Goal: Check status: Check status

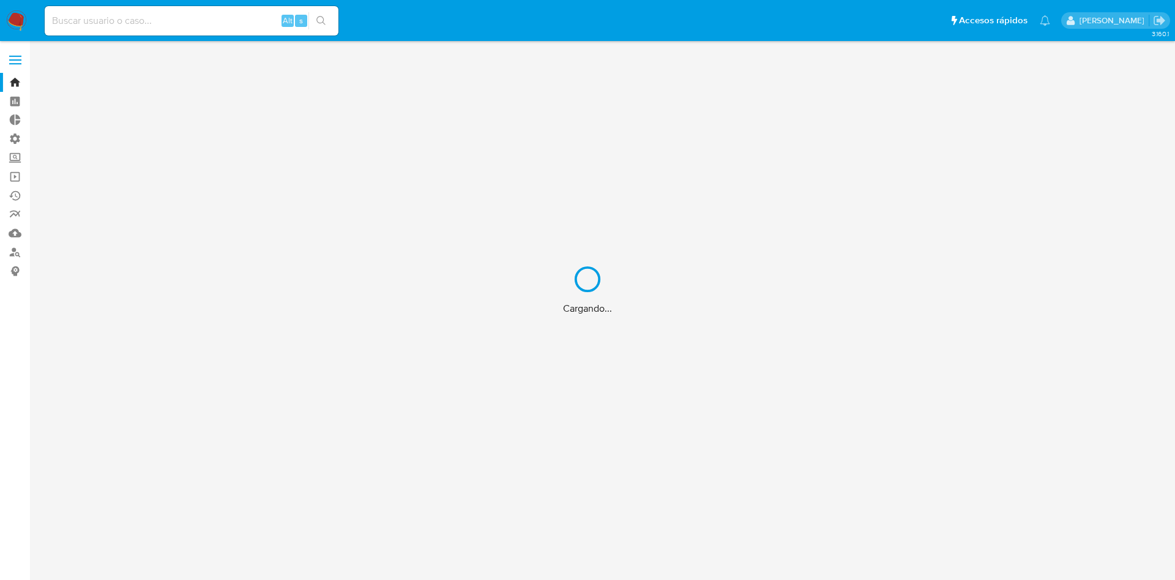
click at [752, 18] on div "Cargando..." at bounding box center [587, 290] width 1175 height 580
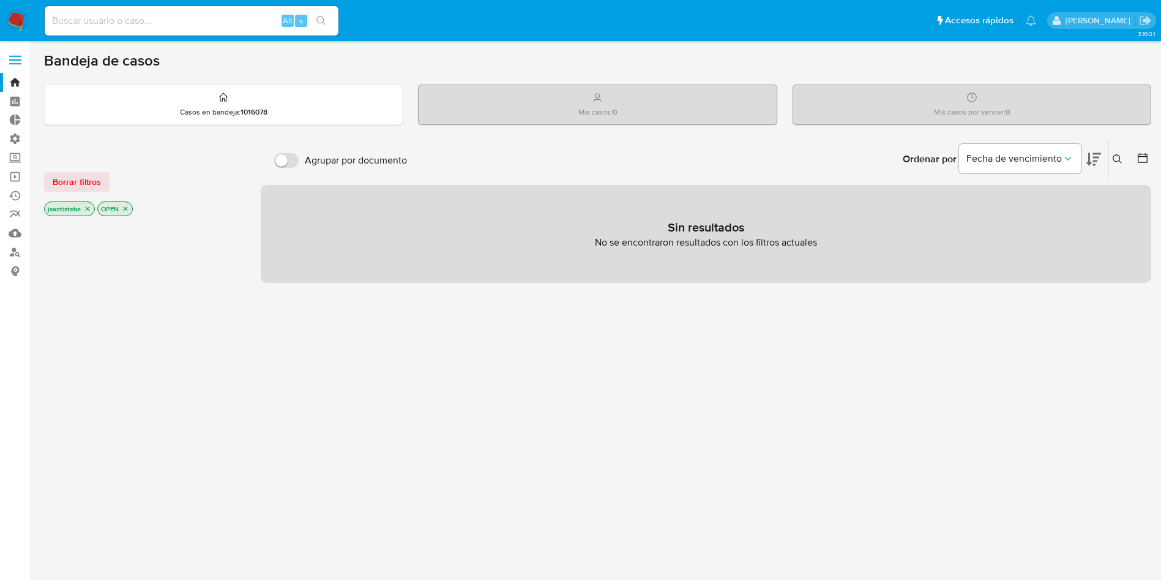
click at [133, 32] on div "Alt s" at bounding box center [192, 20] width 294 height 29
click at [138, 21] on input at bounding box center [192, 21] width 294 height 16
paste input "UlbrS7zTv4TSF3Ul8TvnVint"
type input "UlbrS7zTv4TSF3Ul8TvnVint"
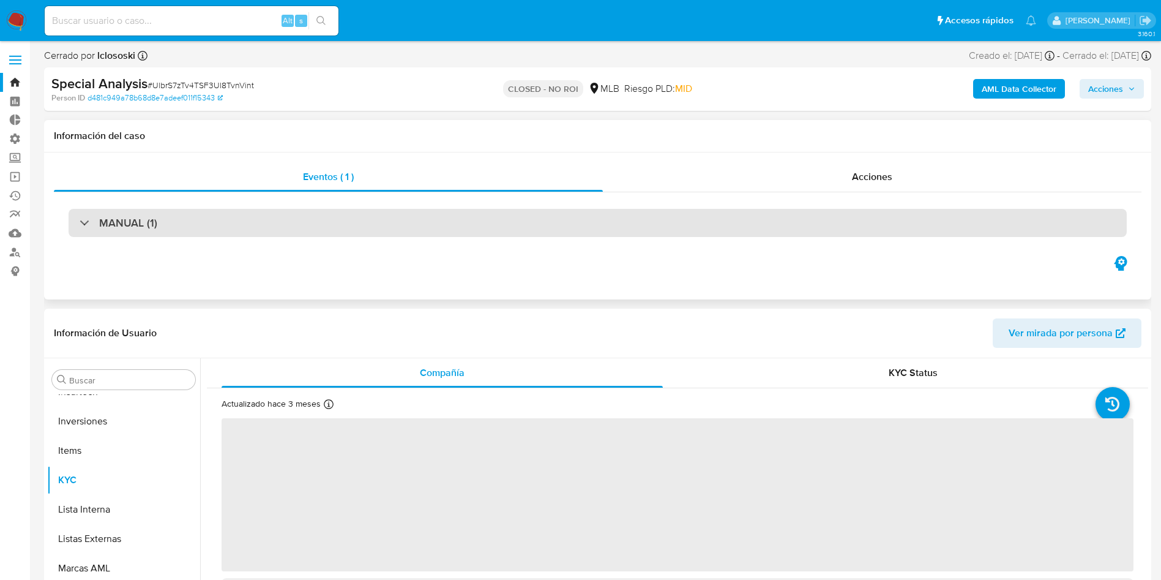
scroll to position [635, 0]
click at [269, 202] on div "MANUAL (1)" at bounding box center [598, 222] width 1088 height 61
select select "10"
click at [245, 220] on div "MANUAL (1)" at bounding box center [598, 223] width 1058 height 28
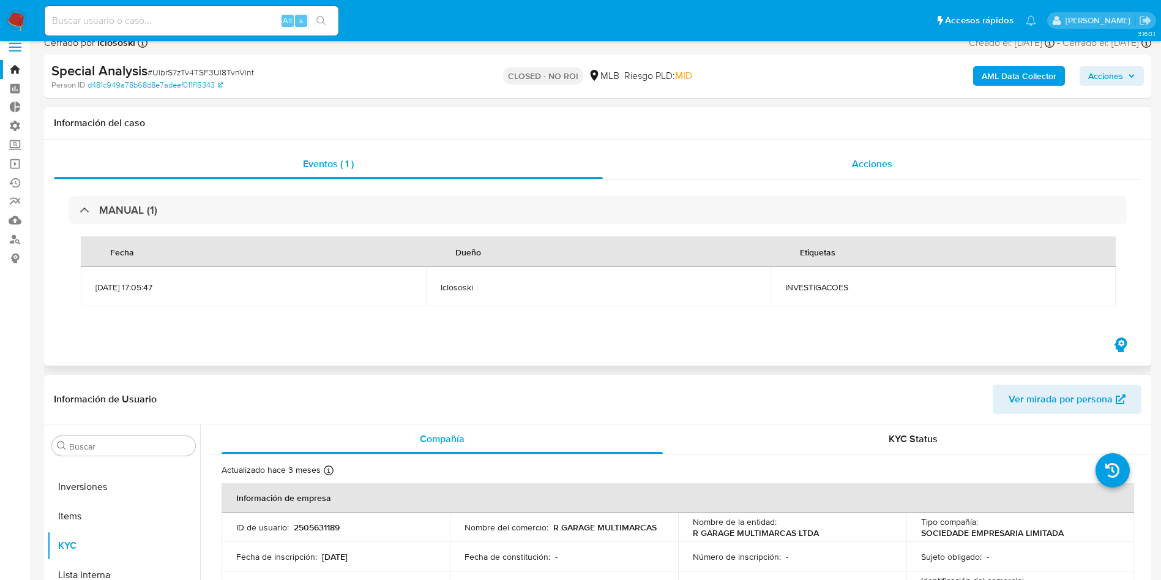
scroll to position [0, 0]
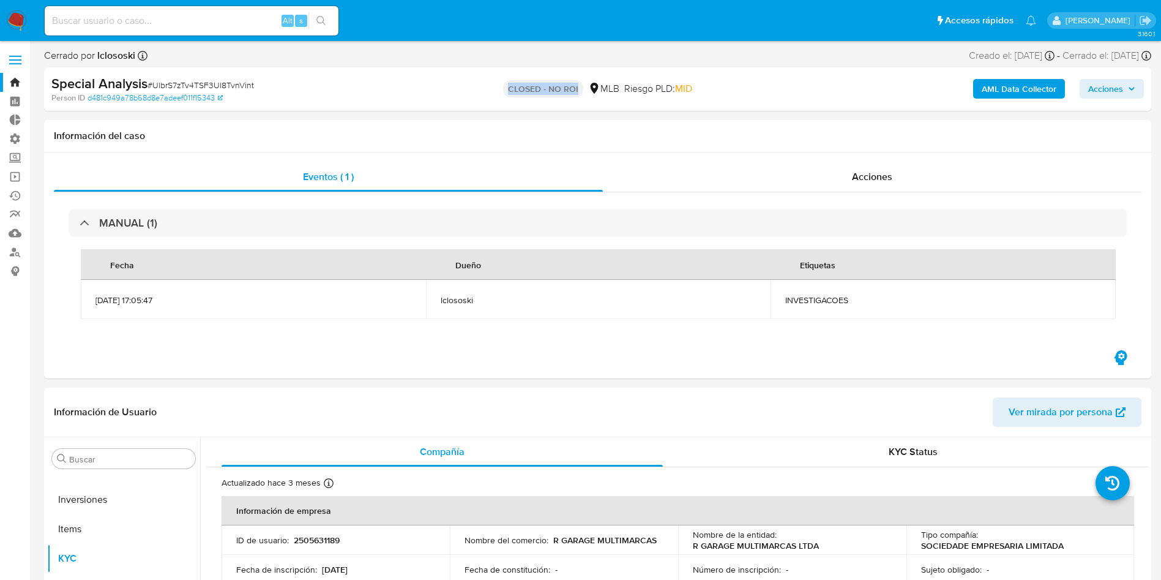
drag, startPoint x: 500, startPoint y: 86, endPoint x: 601, endPoint y: 87, distance: 101.0
click at [601, 87] on div "CLOSED - NO ROI MLB Riesgo PLD: MID" at bounding box center [597, 89] width 361 height 29
click at [724, 95] on div "CLOSED - NO ROI MLB Riesgo PLD: MID" at bounding box center [597, 89] width 361 height 29
click at [848, 179] on div "Acciones" at bounding box center [872, 176] width 539 height 29
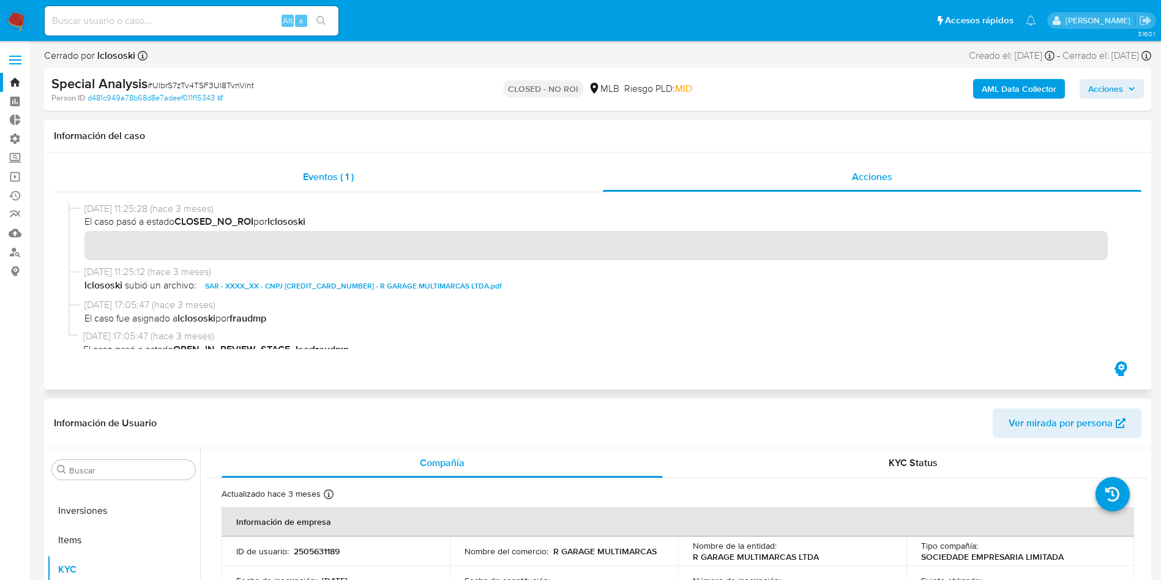
click at [312, 176] on span "Eventos ( 1 )" at bounding box center [328, 177] width 51 height 14
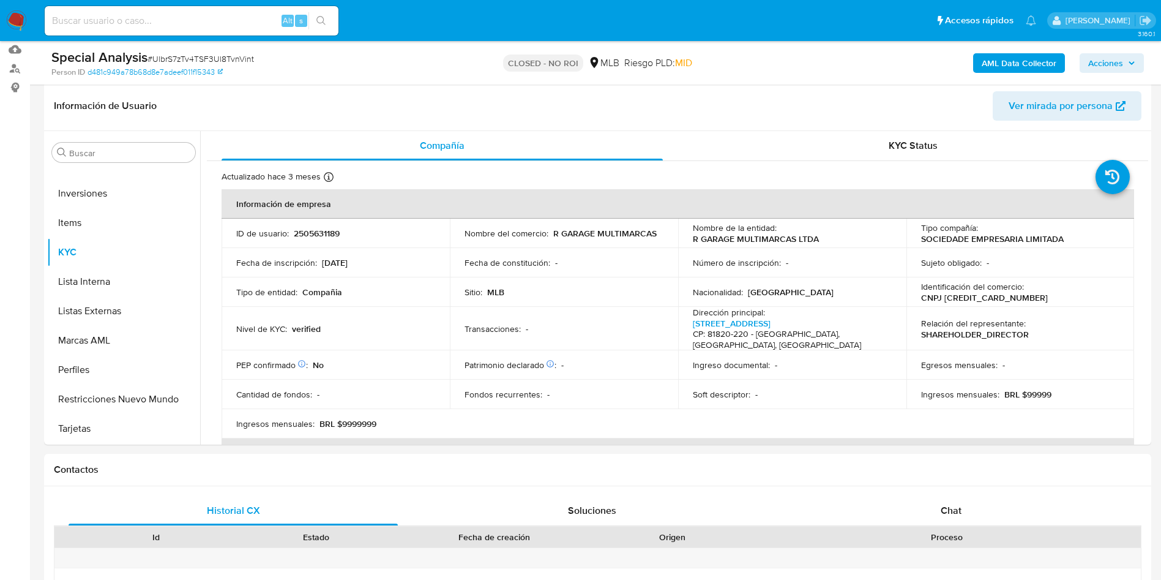
click at [201, 9] on div "Alt s" at bounding box center [192, 20] width 294 height 29
click at [180, 21] on input at bounding box center [192, 21] width 294 height 16
paste input "nQ3hS0zu4uDAR0D23oNM2uHa"
type input "nQ3hS0zu4uDAR0D23oNM2uHa"
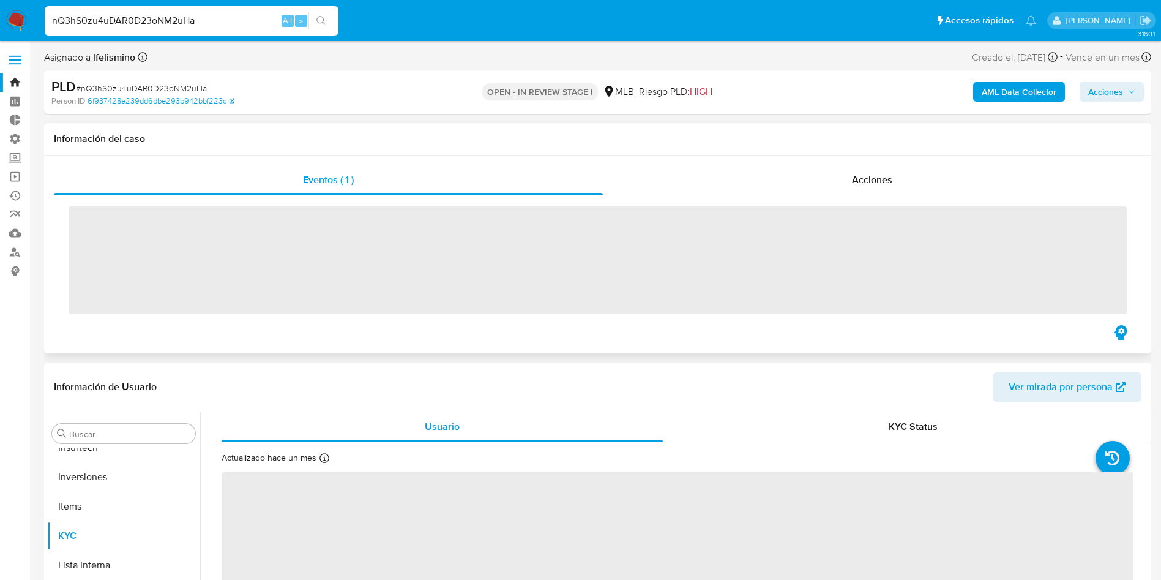
scroll to position [635, 0]
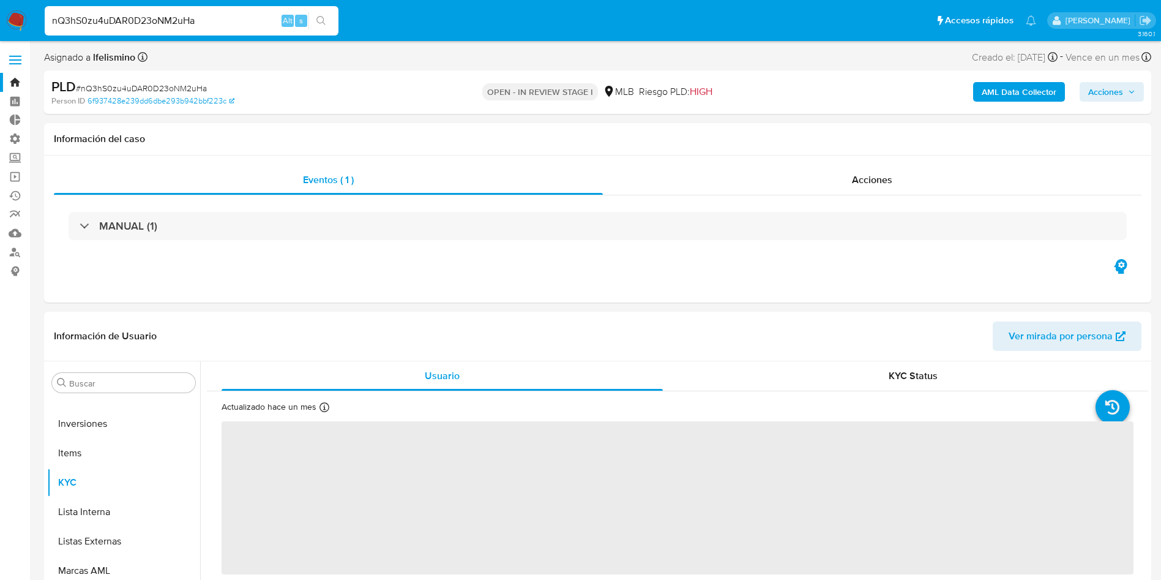
select select "10"
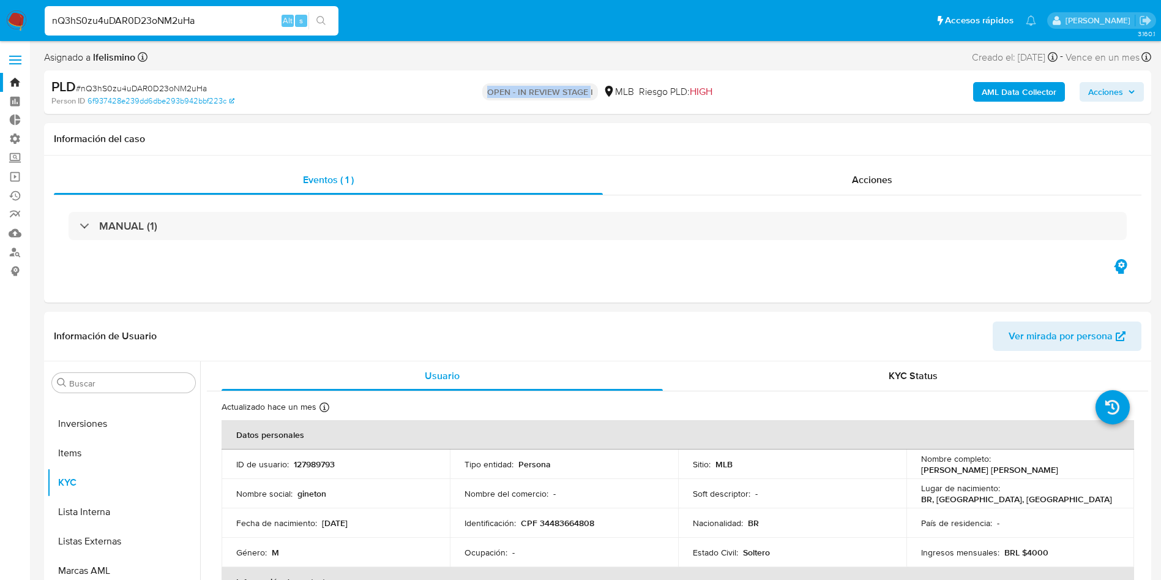
drag, startPoint x: 471, startPoint y: 89, endPoint x: 589, endPoint y: 88, distance: 117.5
click at [589, 88] on div "OPEN - IN REVIEW STAGE I MLB Riesgo PLD: HIGH" at bounding box center [597, 92] width 361 height 29
click at [386, 79] on div "PLD # nQ3hS0zu4uDAR0D23oNM2uHa" at bounding box center [231, 87] width 360 height 18
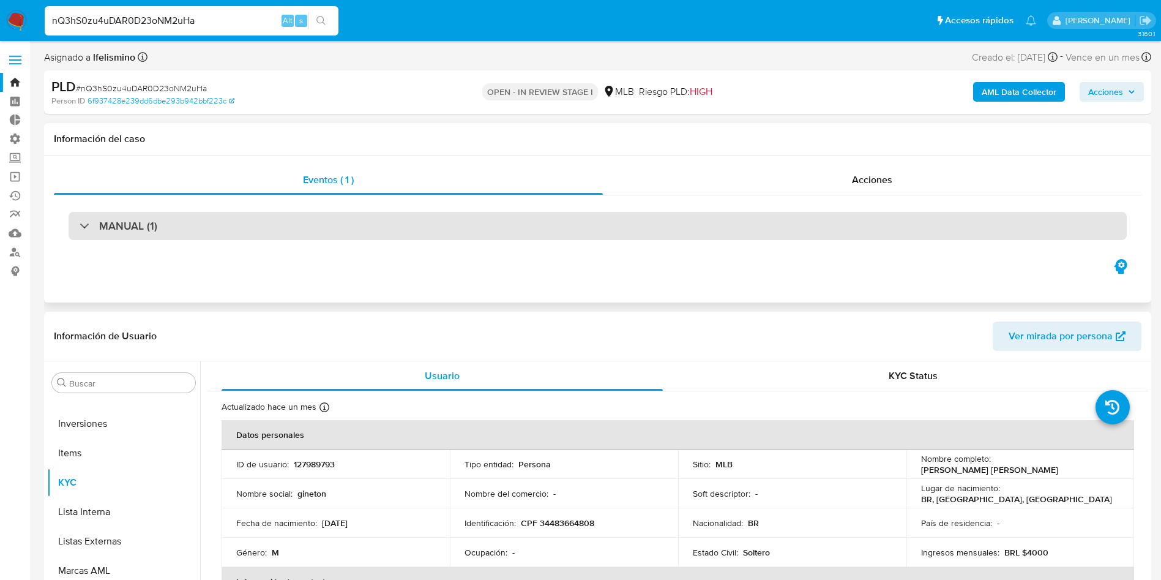
drag, startPoint x: 293, startPoint y: 217, endPoint x: 254, endPoint y: 228, distance: 39.9
click at [292, 218] on div "MANUAL (1)" at bounding box center [598, 226] width 1058 height 28
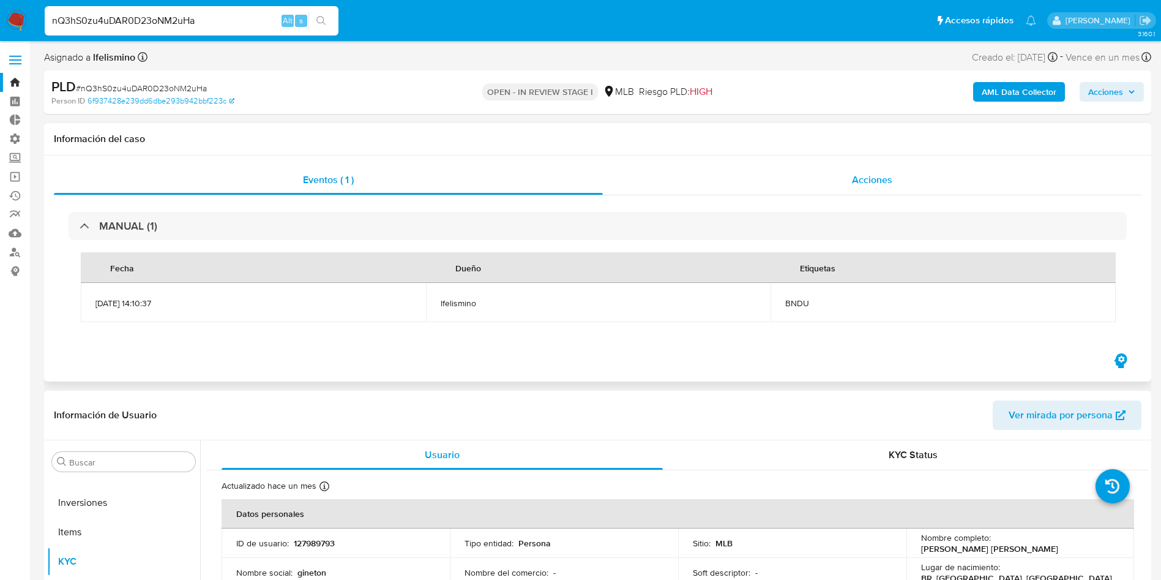
click at [856, 179] on span "Acciones" at bounding box center [872, 180] width 40 height 14
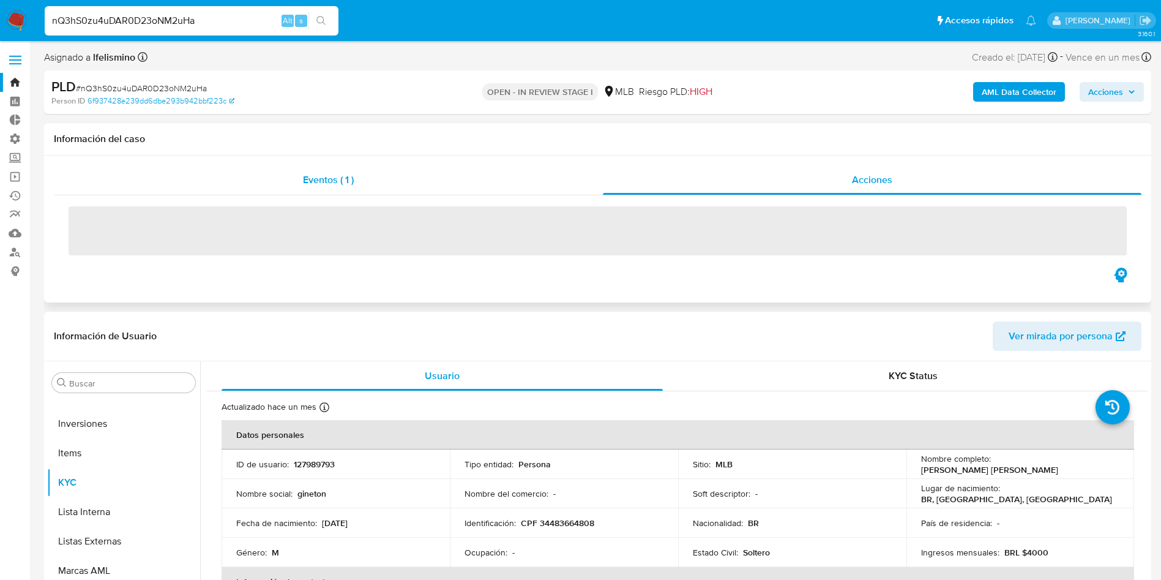
click at [454, 190] on div "Eventos ( 1 )" at bounding box center [328, 179] width 549 height 29
